Goal: Information Seeking & Learning: Learn about a topic

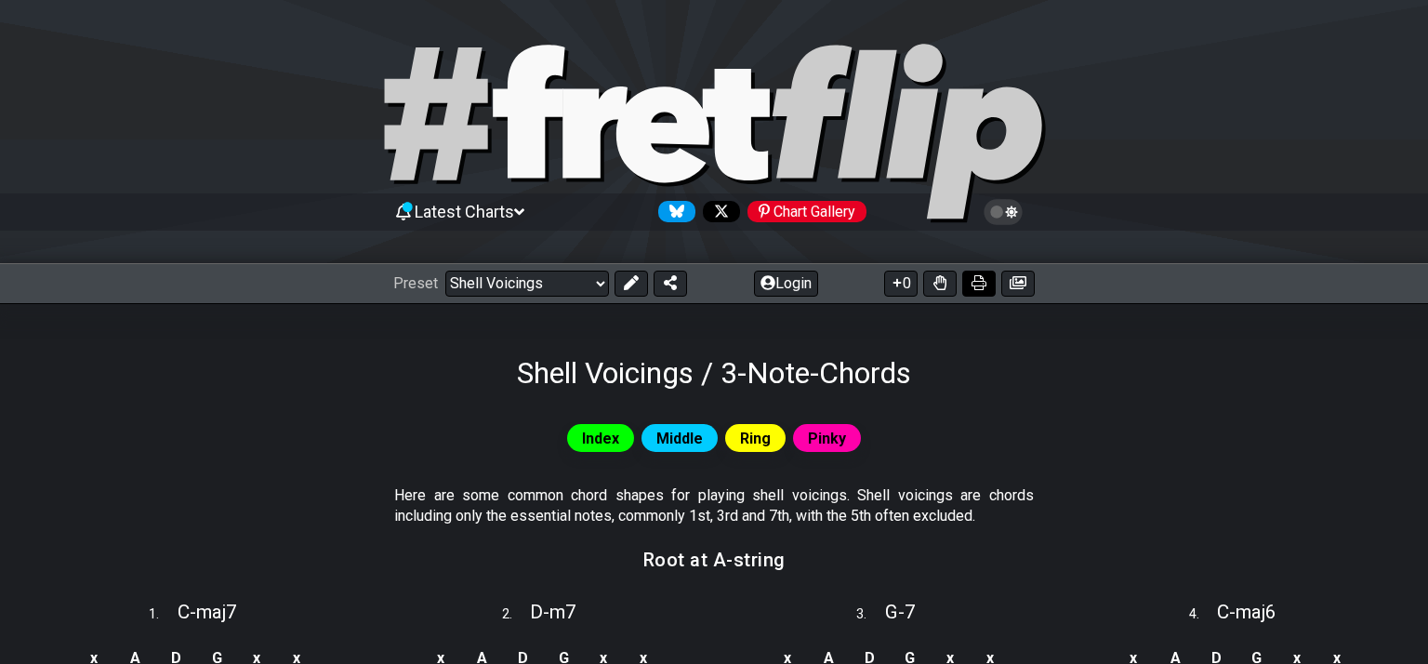
click at [972, 286] on icon at bounding box center [979, 282] width 15 height 15
click at [982, 284] on icon at bounding box center [979, 282] width 15 height 15
click at [514, 214] on span "Latest Charts" at bounding box center [465, 212] width 100 height 20
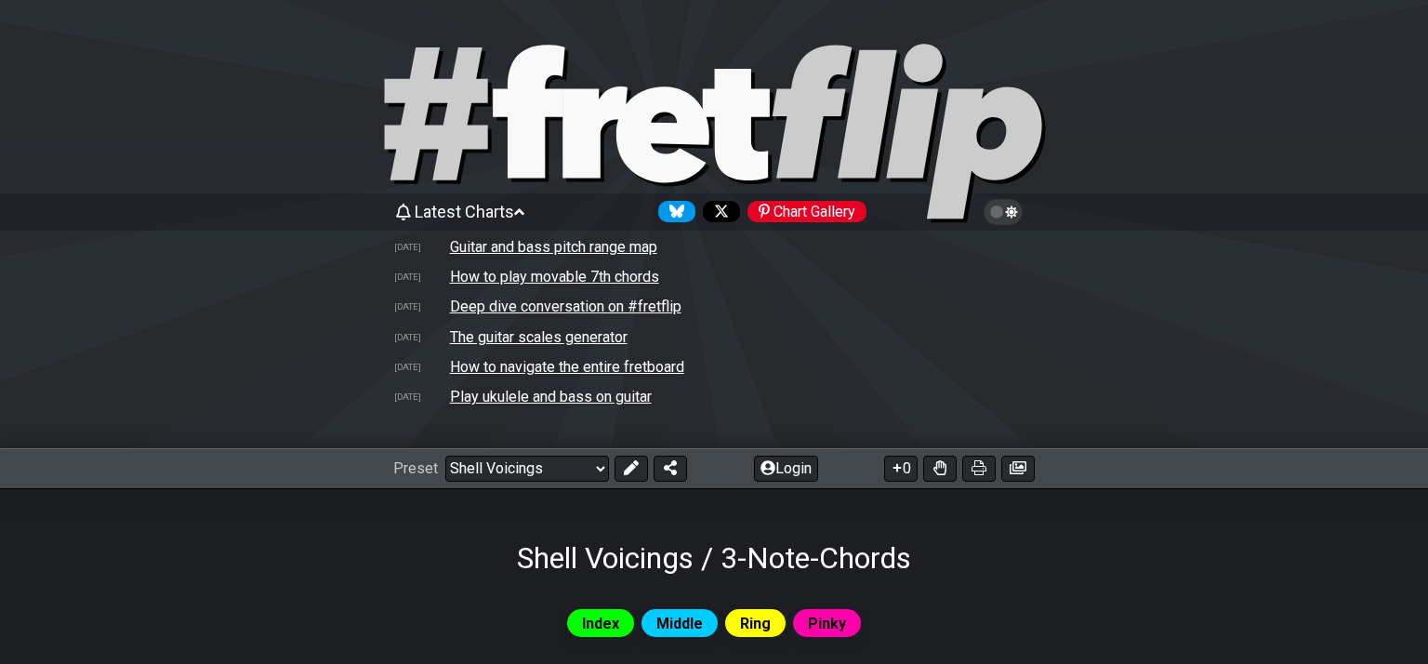
click at [522, 283] on td "How to play movable 7th chords" at bounding box center [554, 277] width 211 height 20
click at [560, 403] on td "Play ukulele and bass on guitar" at bounding box center [551, 397] width 204 height 20
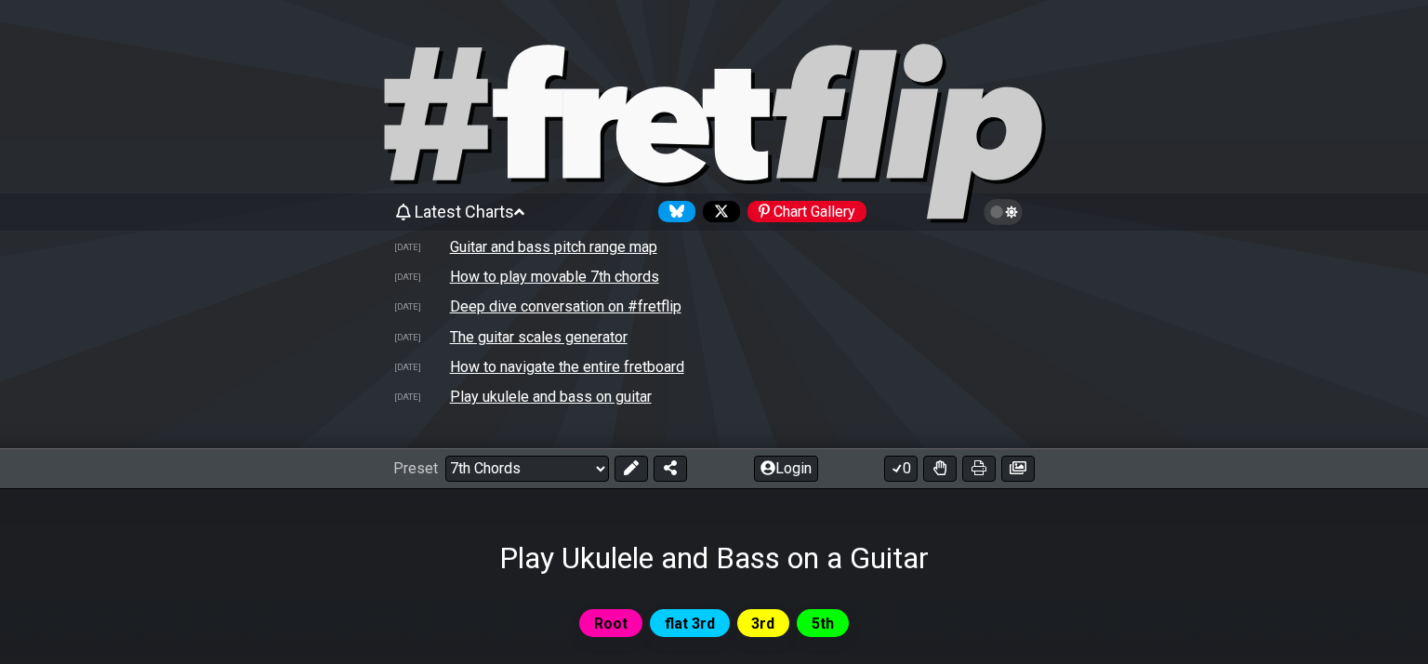
select select "/welcome"
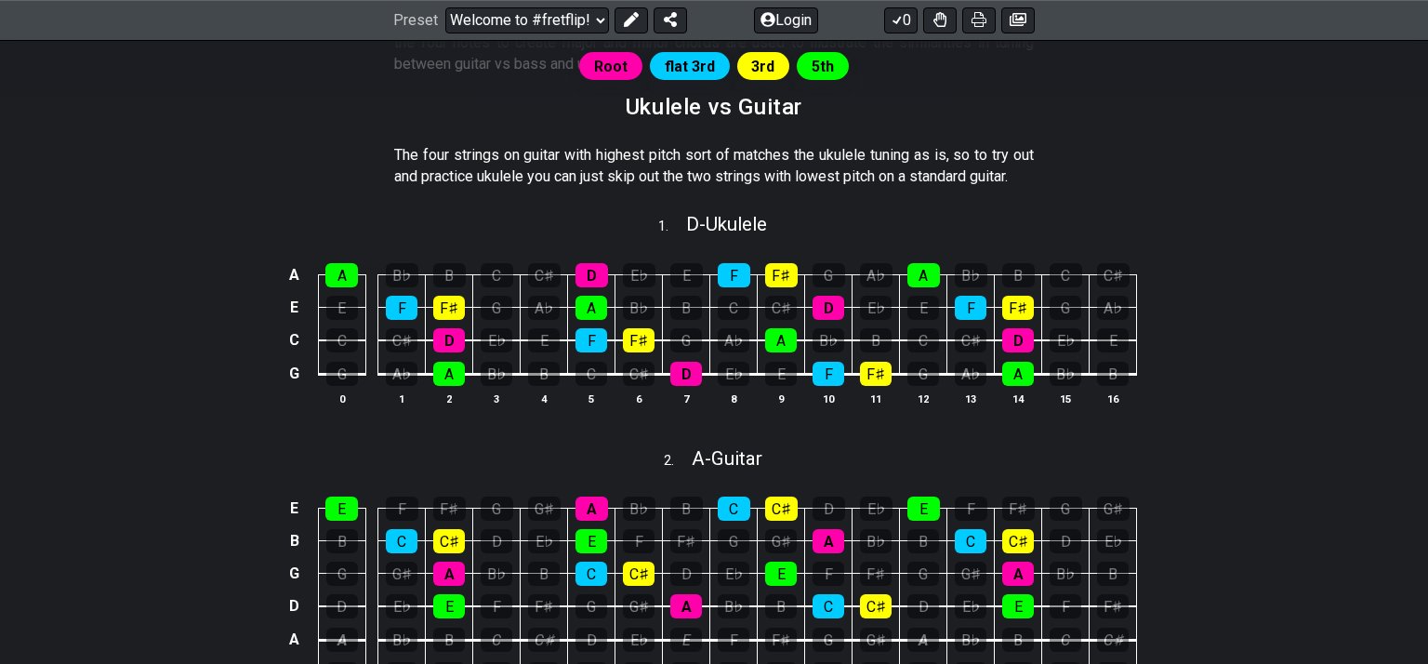
scroll to position [657, 0]
